Goal: Navigation & Orientation: Find specific page/section

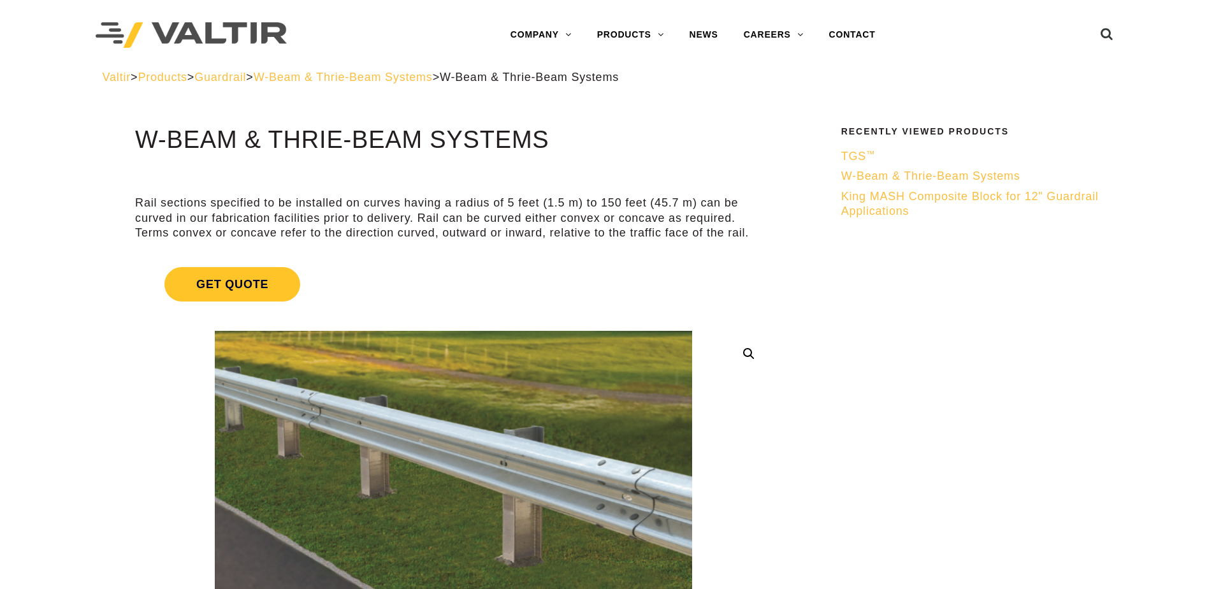
click at [402, 73] on span "W-Beam & Thrie-Beam Systems" at bounding box center [343, 77] width 179 height 13
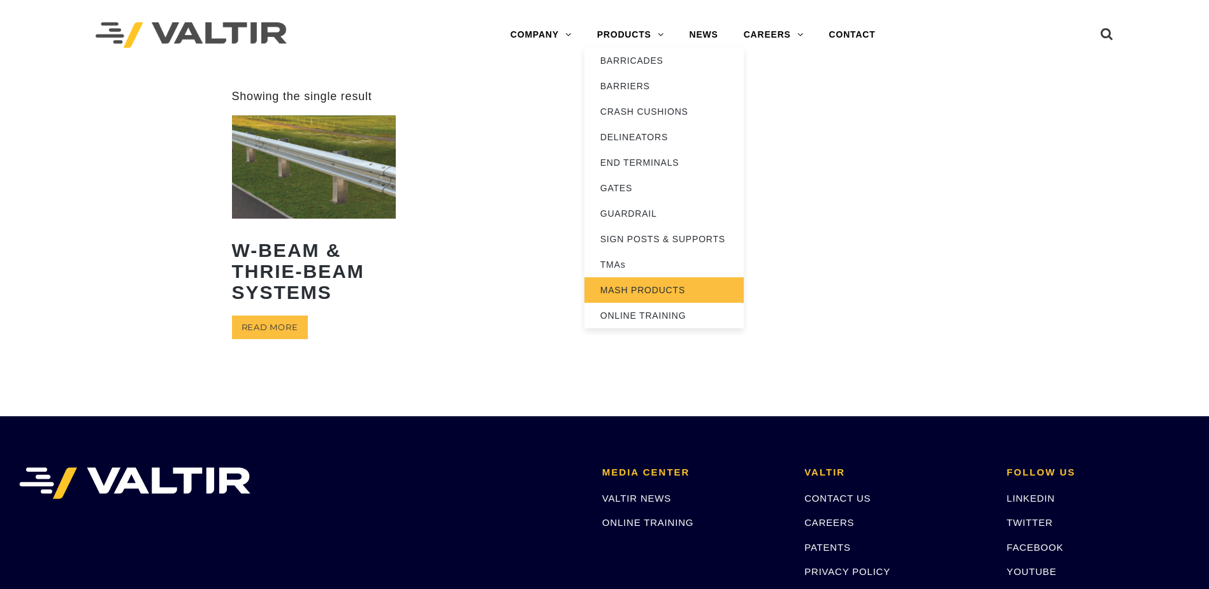
click at [643, 284] on link "MASH PRODUCTS" at bounding box center [663, 289] width 159 height 25
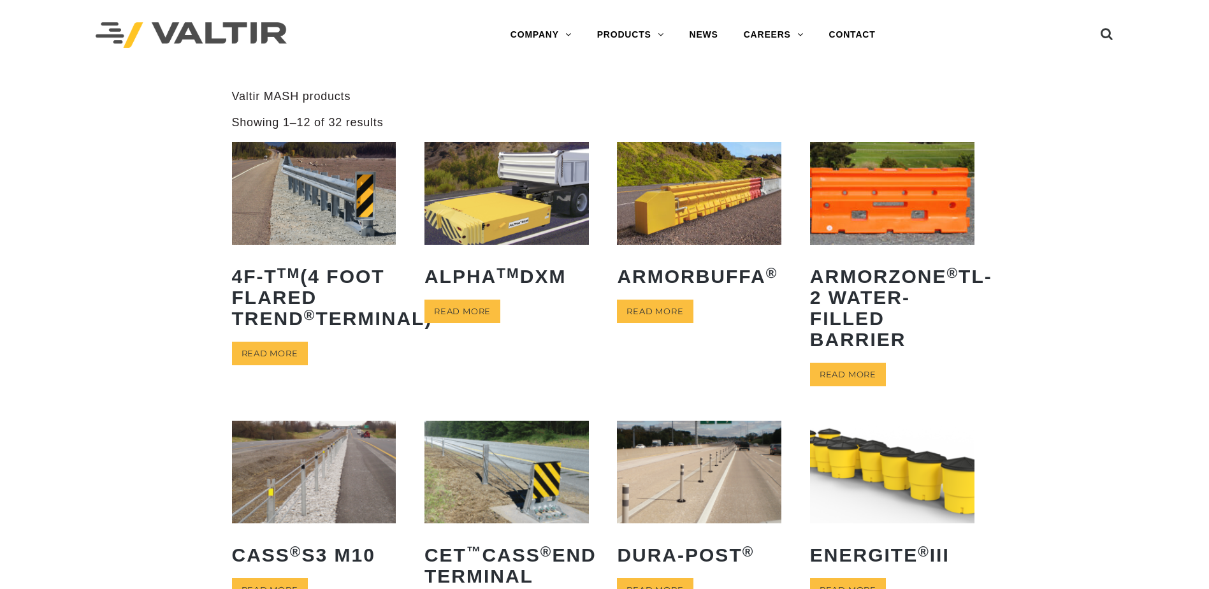
scroll to position [510, 0]
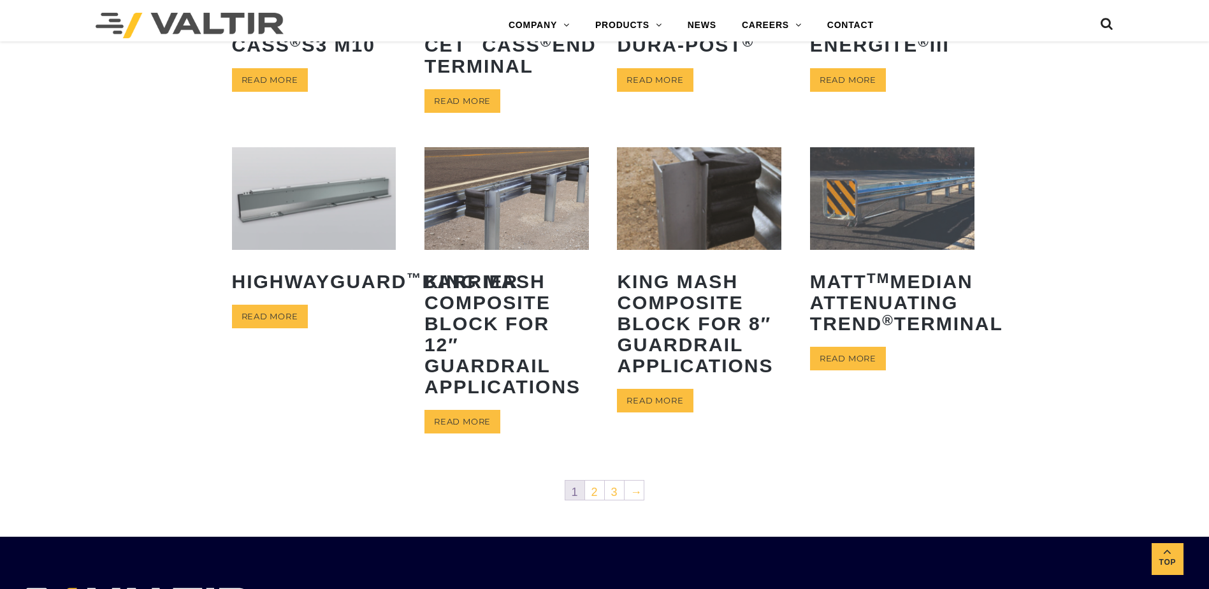
click at [591, 500] on ul "1 2 3 →" at bounding box center [605, 490] width 80 height 20
click at [596, 497] on link "2" at bounding box center [594, 490] width 19 height 19
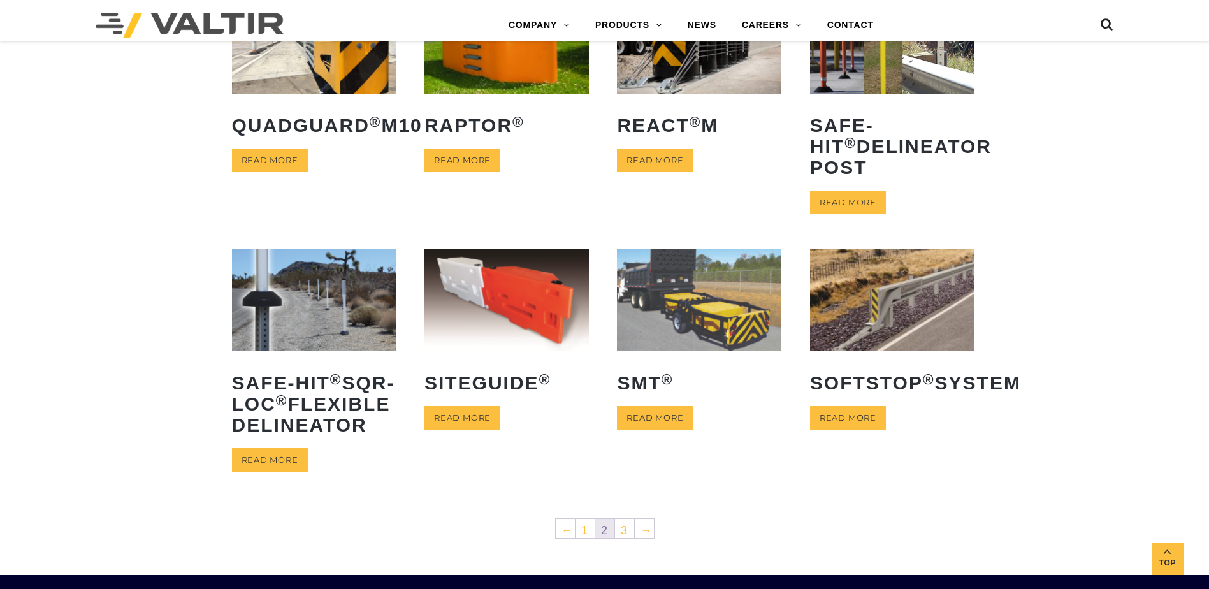
scroll to position [510, 0]
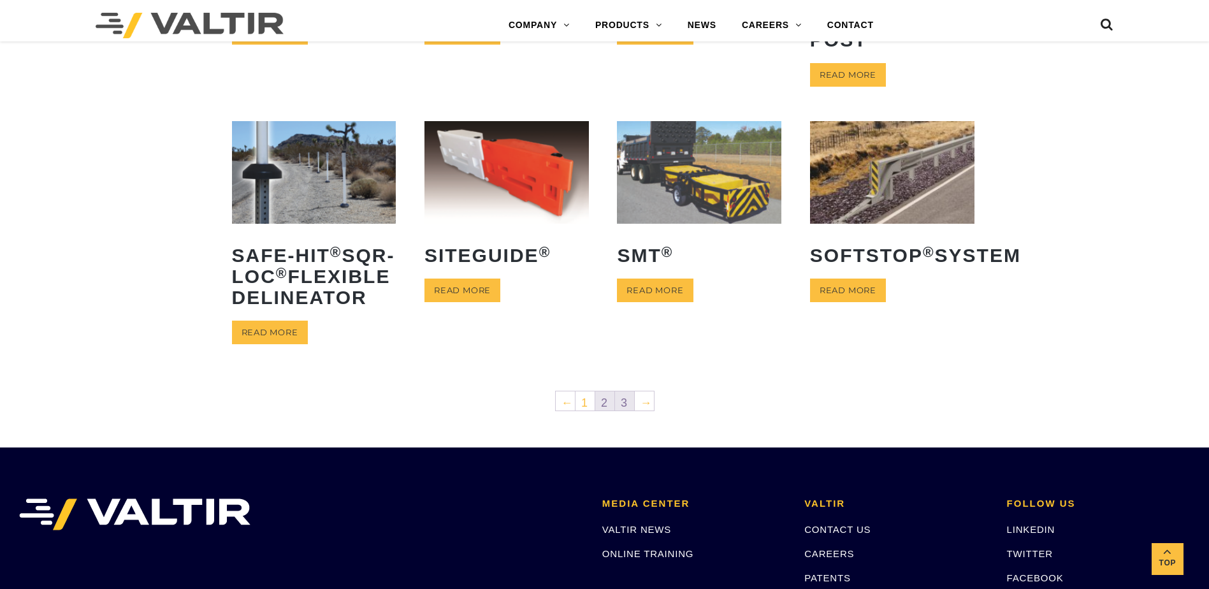
click at [625, 410] on link "3" at bounding box center [624, 400] width 19 height 19
